Goal: Task Accomplishment & Management: Manage account settings

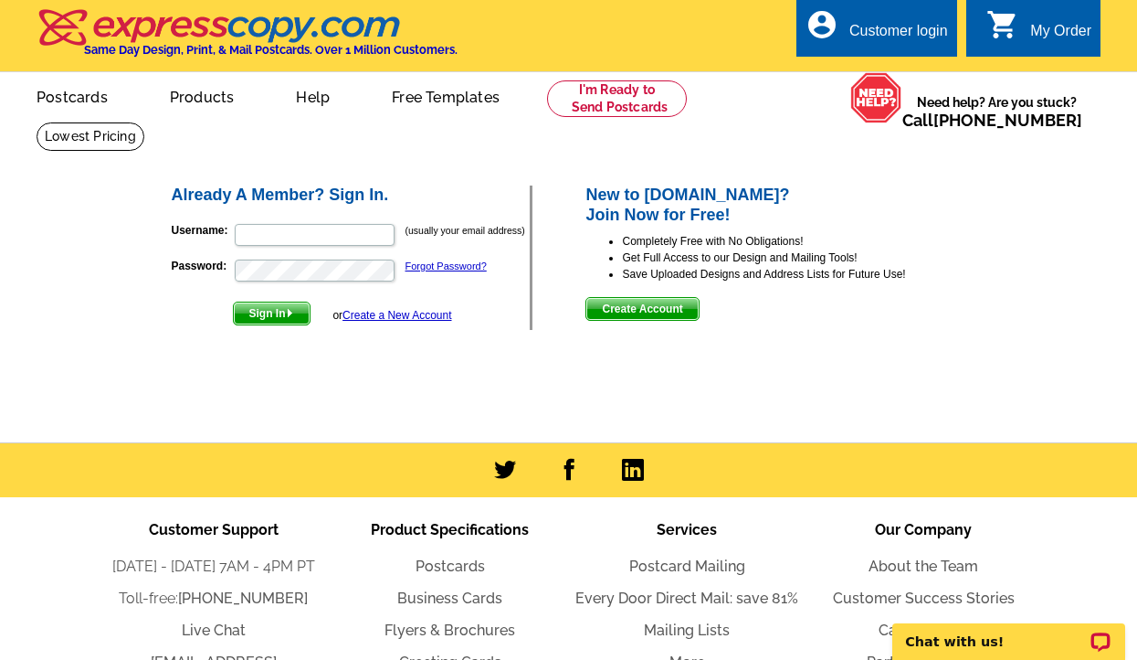
click at [851, 32] on div "Customer login" at bounding box center [899, 36] width 99 height 26
click at [387, 235] on input "Username:" at bounding box center [315, 235] width 160 height 22
click at [308, 235] on input "Username:" at bounding box center [315, 235] width 160 height 22
type input "olisi.hindin@longandfoster.com"
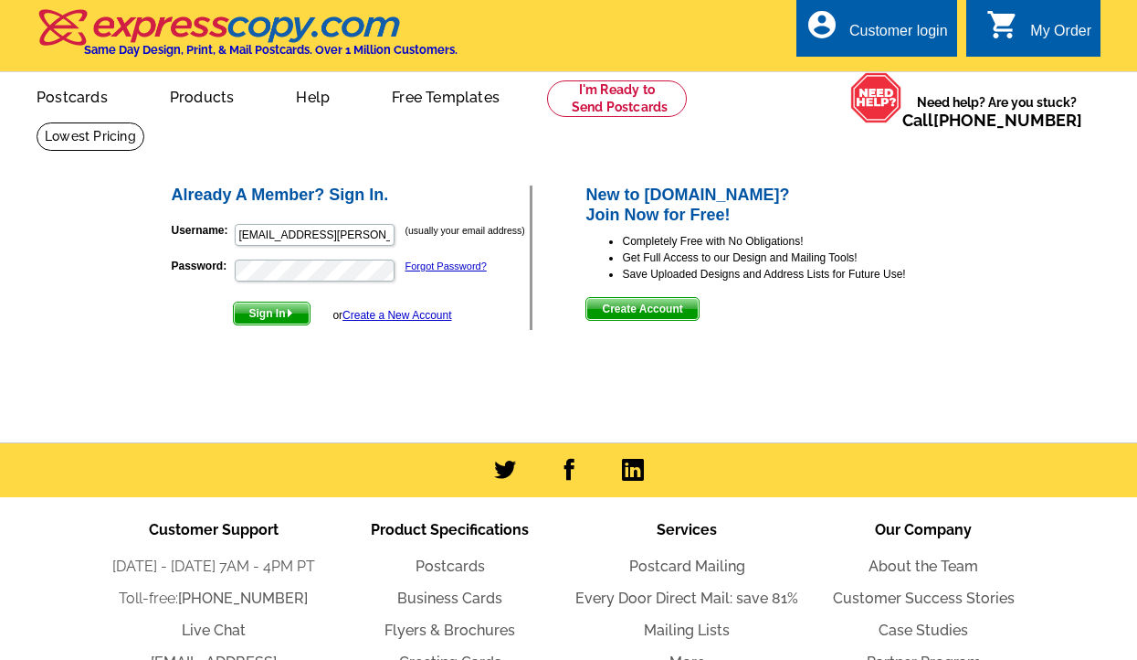
click at [252, 309] on span "Sign In" at bounding box center [272, 313] width 76 height 22
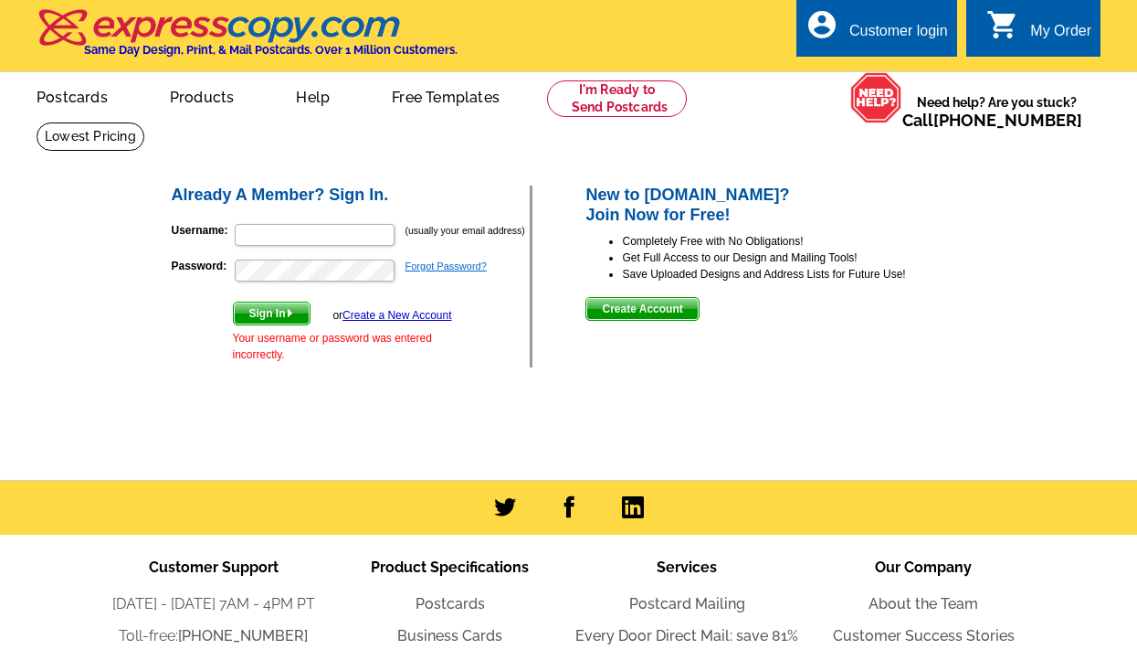
click at [463, 266] on link "Forgot Password?" at bounding box center [446, 265] width 81 height 11
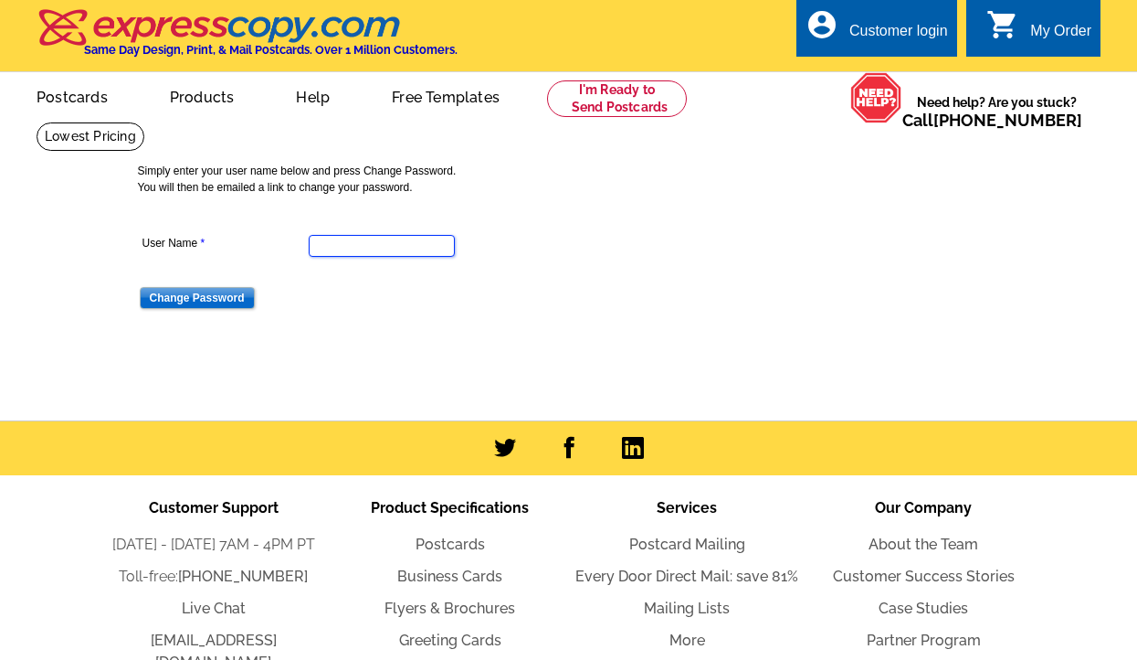
click at [373, 247] on input "User Name" at bounding box center [382, 246] width 146 height 22
type input "olisi.hindin@longandfoster.com"
click at [208, 290] on input "Change Password" at bounding box center [197, 298] width 115 height 22
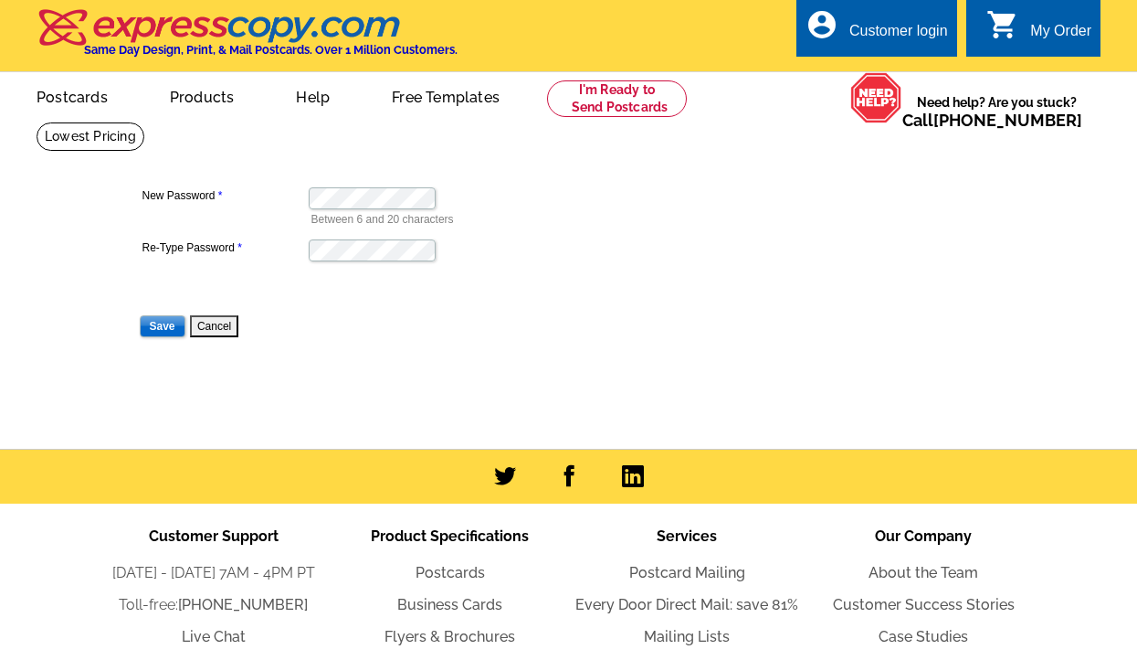
click at [166, 324] on input "Save" at bounding box center [163, 326] width 46 height 22
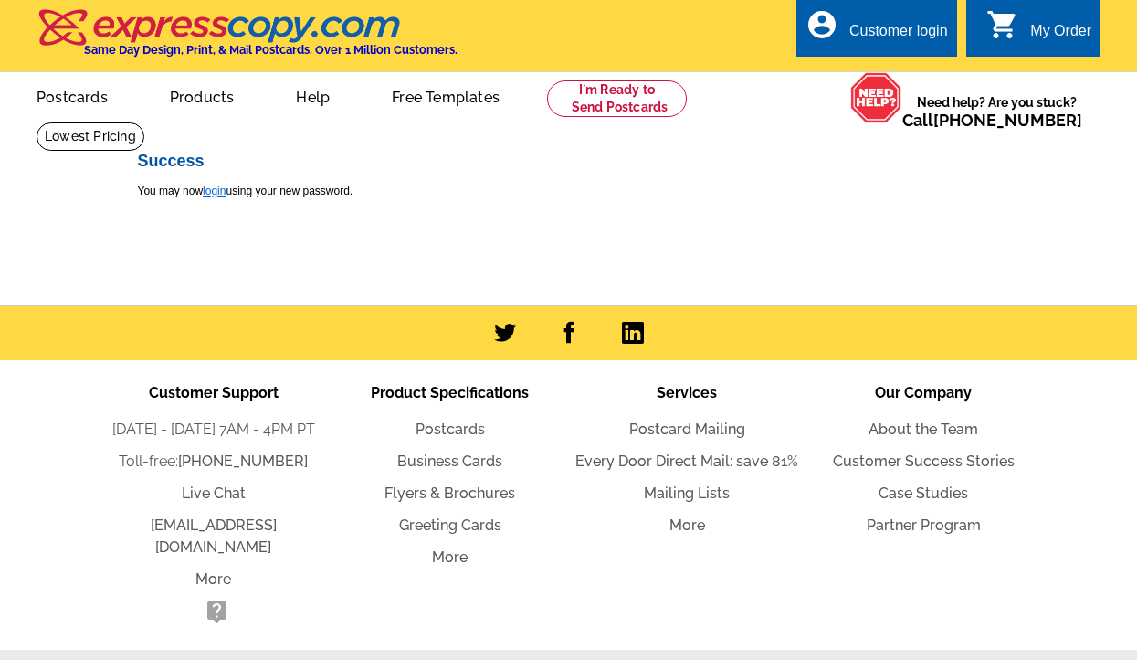
click at [219, 187] on link "login" at bounding box center [214, 191] width 23 height 13
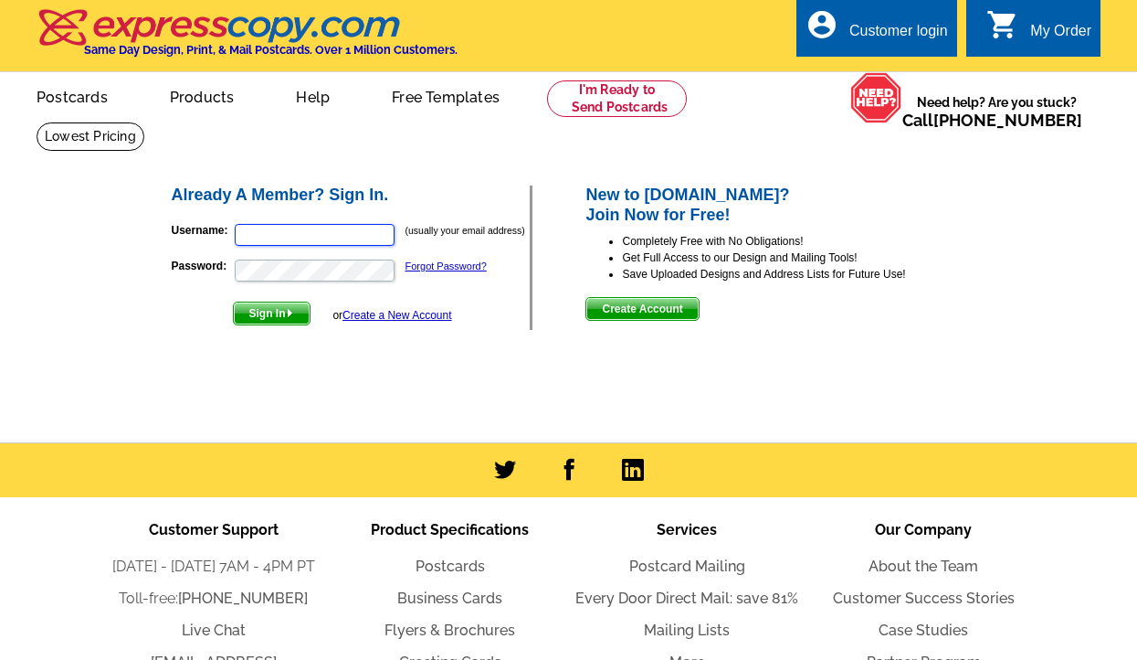
type input "[EMAIL_ADDRESS][PERSON_NAME][DOMAIN_NAME]"
click at [272, 312] on button "Sign In" at bounding box center [272, 313] width 78 height 24
